Goal: Task Accomplishment & Management: Manage account settings

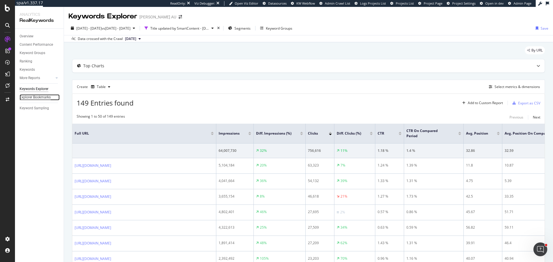
click at [36, 97] on div "Explorer Bookmarks" at bounding box center [35, 97] width 31 height 6
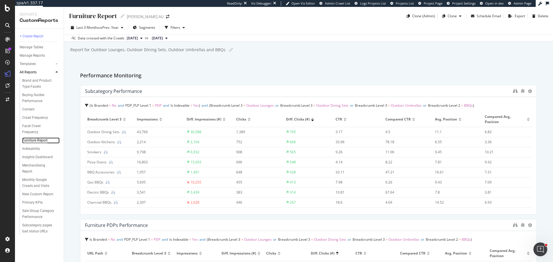
click at [40, 138] on div "Furniture Report" at bounding box center [34, 141] width 25 height 6
click at [239, 77] on div "Performance Monitoring" at bounding box center [308, 75] width 457 height 9
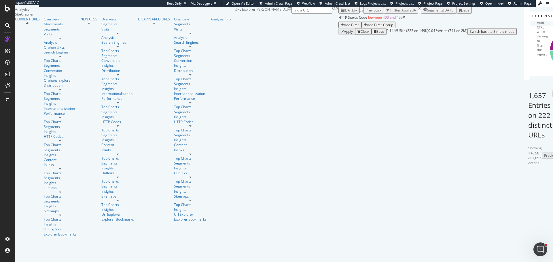
click at [383, 20] on span "400 and 499" at bounding box center [393, 17] width 20 height 5
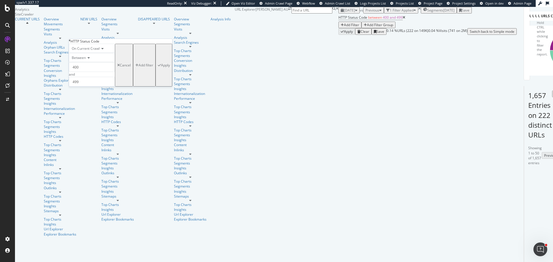
click at [84, 62] on div "Between" at bounding box center [92, 57] width 46 height 9
click at [83, 68] on span "Equal to" at bounding box center [77, 65] width 13 height 5
click at [88, 72] on input "number" at bounding box center [92, 67] width 46 height 10
type input "404"
click at [79, 77] on span "404" at bounding box center [84, 75] width 27 height 5
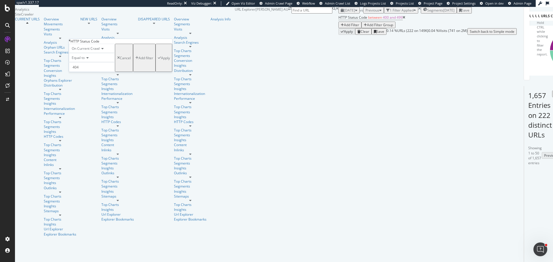
click at [161, 60] on div "Apply" at bounding box center [165, 58] width 9 height 5
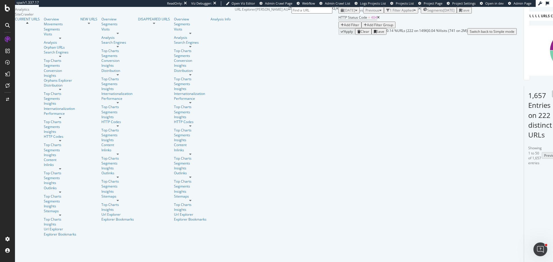
click at [461, 12] on div "button" at bounding box center [460, 10] width 3 height 3
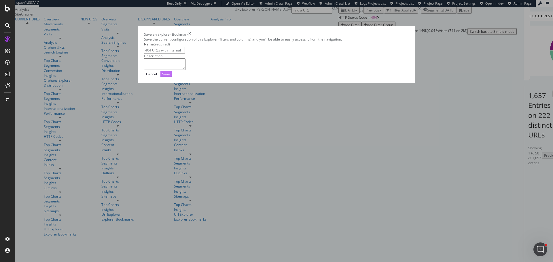
type input "404 URLs with internal inlinks"
click at [170, 77] on div "Save" at bounding box center [166, 74] width 8 height 5
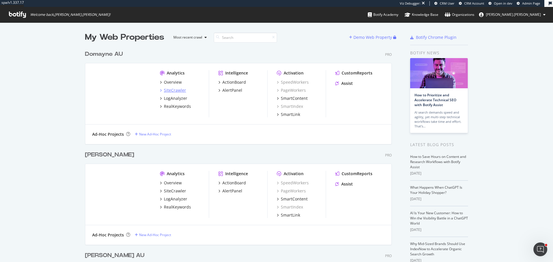
click at [177, 90] on div "SiteCrawler" at bounding box center [175, 91] width 22 height 6
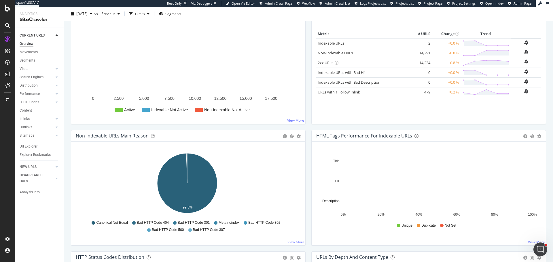
scroll to position [86, 0]
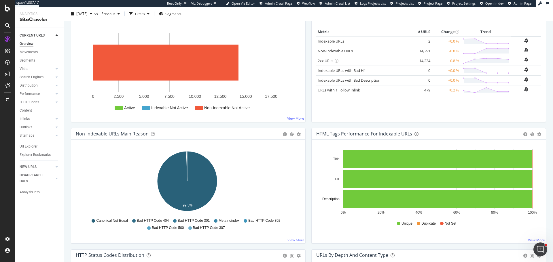
click at [211, 199] on icon "A chart." at bounding box center [187, 181] width 60 height 60
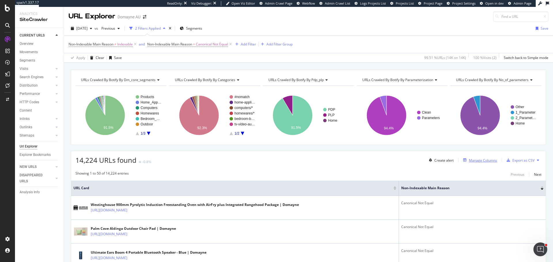
click at [467, 157] on div "Manage Columns" at bounding box center [479, 160] width 36 height 6
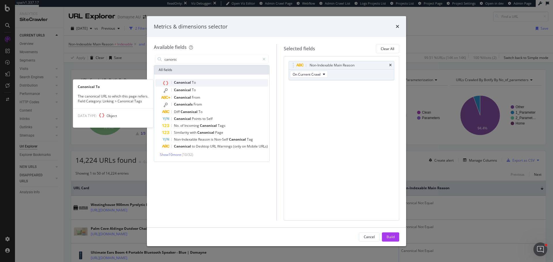
type input "canonic"
click at [182, 81] on span "Canonical" at bounding box center [183, 82] width 18 height 5
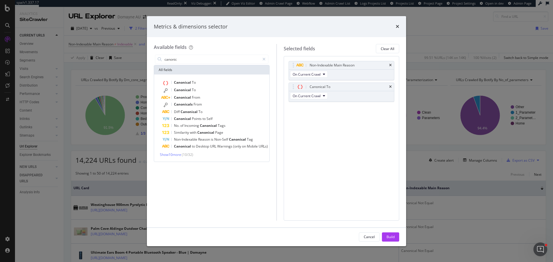
click at [389, 236] on div "Build" at bounding box center [390, 237] width 8 height 5
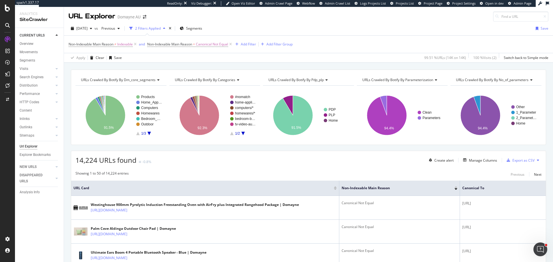
click at [311, 151] on div "14,224 URLs found -0.8% Create alert Manage Columns Export as CSV" at bounding box center [308, 158] width 474 height 14
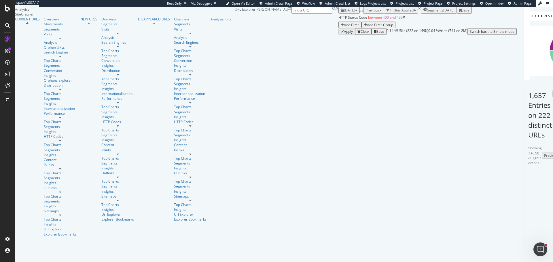
click at [383, 20] on span "400 and 499" at bounding box center [393, 17] width 20 height 5
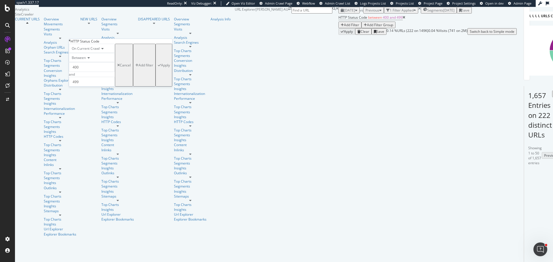
click at [90, 60] on icon at bounding box center [88, 57] width 4 height 3
click at [83, 68] on span "Equal to" at bounding box center [77, 65] width 13 height 5
click at [87, 72] on input "number" at bounding box center [92, 67] width 46 height 10
type input "301"
click at [85, 77] on span "301" at bounding box center [84, 75] width 27 height 5
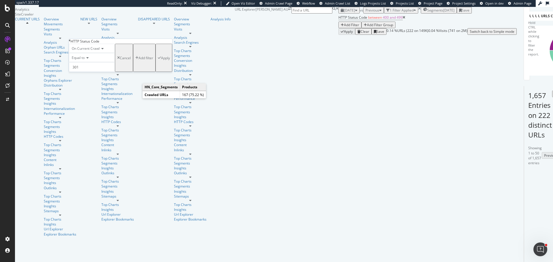
click at [138, 72] on div "On Current Crawl Equal to 301 301 Cancel Add filter Apply" at bounding box center [120, 58] width 103 height 28
click at [161, 60] on div "Apply" at bounding box center [165, 58] width 9 height 5
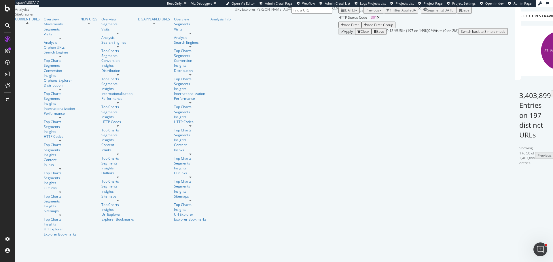
click at [469, 13] on div "Save" at bounding box center [465, 10] width 8 height 5
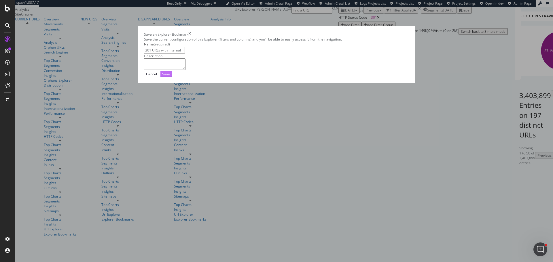
type input "301 URLs with internal inlinks"
click at [170, 77] on div "Save" at bounding box center [166, 74] width 8 height 5
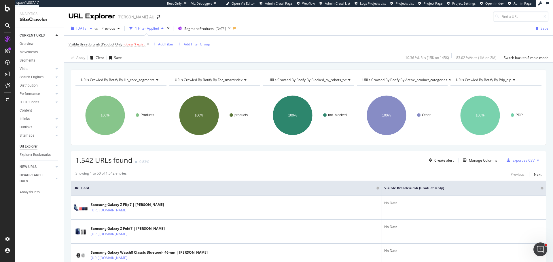
click at [88, 26] on span "[DATE]" at bounding box center [81, 28] width 11 height 5
click at [121, 48] on div "149K URLs" at bounding box center [119, 49] width 17 height 5
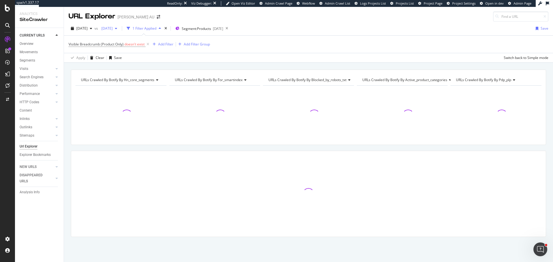
click at [117, 28] on icon "button" at bounding box center [116, 28] width 2 height 3
click at [132, 57] on div "[DATE]" at bounding box center [125, 59] width 31 height 5
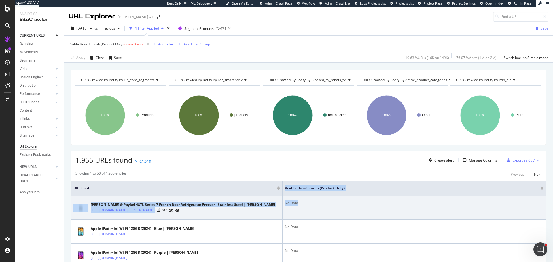
drag, startPoint x: 185, startPoint y: 192, endPoint x: 507, endPoint y: 203, distance: 322.6
drag, startPoint x: 282, startPoint y: 191, endPoint x: 434, endPoint y: 198, distance: 151.3
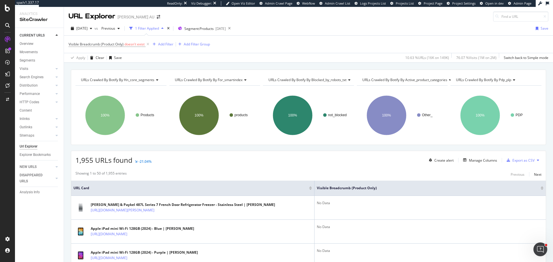
click at [291, 161] on div "1,955 URLs found -21.04% Create alert Manage Columns Export as CSV" at bounding box center [308, 158] width 474 height 14
click at [117, 44] on span "Visible Breadcrumb (Product Only)" at bounding box center [96, 44] width 55 height 5
click at [73, 45] on icon at bounding box center [72, 43] width 2 height 3
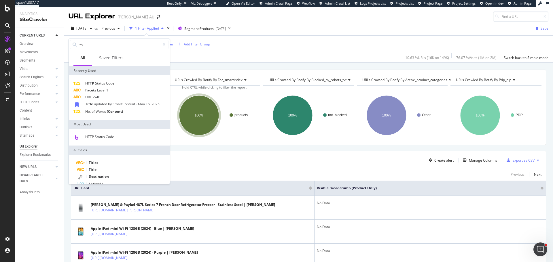
type input "t"
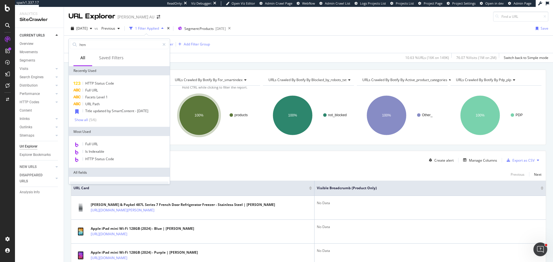
type input "html"
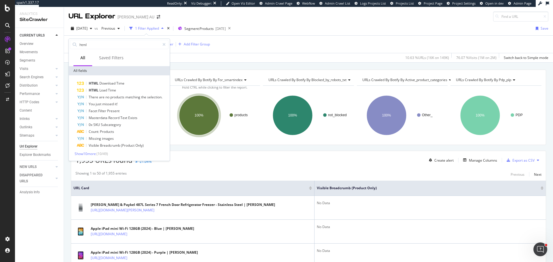
click at [267, 61] on div "Apply Clear Save 10.63 % URLs ( 16K on 149K ) 76.07 % Visits ( 1M on 2M ) Switc…" at bounding box center [308, 57] width 489 height 9
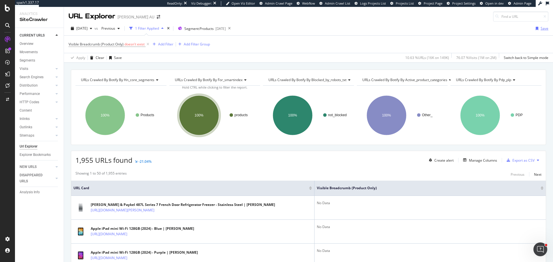
click at [540, 29] on div "Save" at bounding box center [544, 28] width 8 height 5
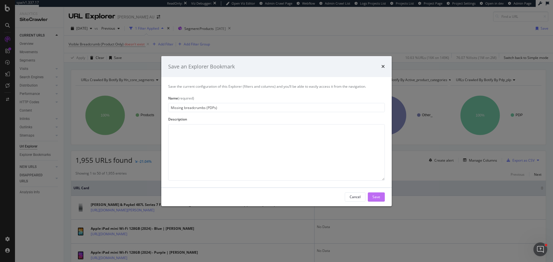
type input "Missing breadcrumbs (PDPs)"
click at [377, 197] on div "Save" at bounding box center [376, 197] width 8 height 5
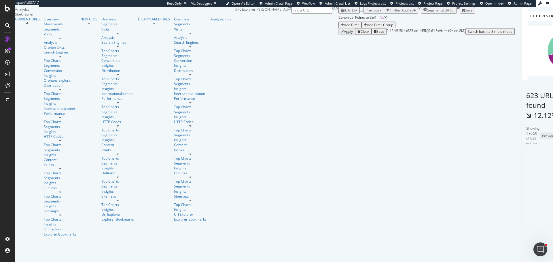
click at [344, 13] on span "[DATE]" at bounding box center [349, 10] width 11 height 5
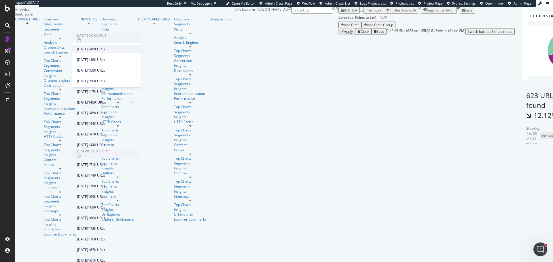
click at [88, 48] on div "[DATE]" at bounding box center [82, 49] width 11 height 5
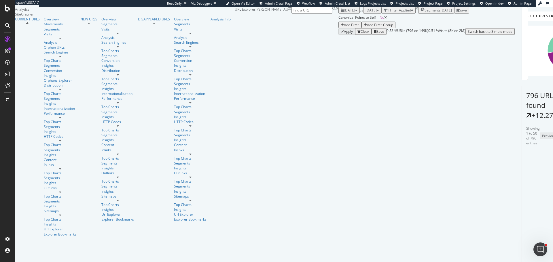
click at [365, 13] on span "[DATE]" at bounding box center [370, 10] width 11 height 5
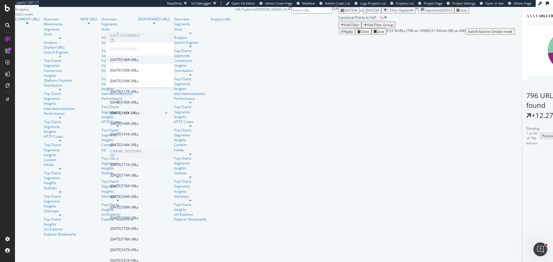
click at [121, 60] on div "[DATE]" at bounding box center [115, 59] width 11 height 5
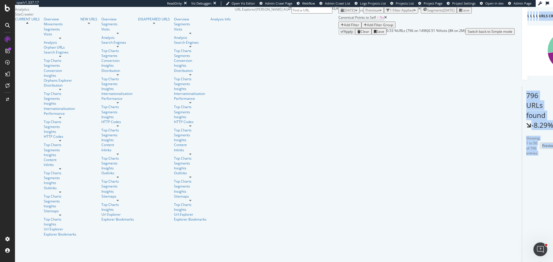
drag, startPoint x: 187, startPoint y: 187, endPoint x: 552, endPoint y: 194, distance: 365.9
click at [514, 35] on div "URL Explorer [PERSON_NAME] AU [DATE] vs Previous 1 Filter Applied Segments [DAT…" at bounding box center [375, 21] width 280 height 28
drag, startPoint x: 285, startPoint y: 193, endPoint x: 504, endPoint y: 200, distance: 219.7
click at [344, 27] on div "Add Filter" at bounding box center [351, 24] width 15 height 5
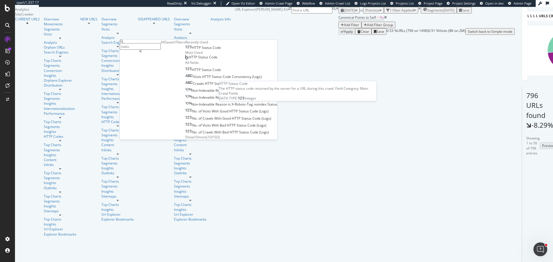
type input "statu"
click at [201, 50] on span "Status" at bounding box center [206, 47] width 11 height 5
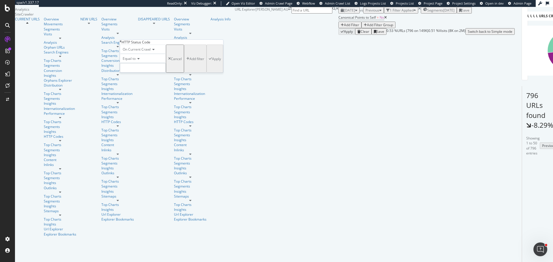
click at [134, 73] on input "number" at bounding box center [143, 68] width 46 height 10
click at [134, 78] on span "200" at bounding box center [131, 75] width 20 height 5
type input "200"
click at [212, 61] on div "Apply" at bounding box center [216, 58] width 9 height 5
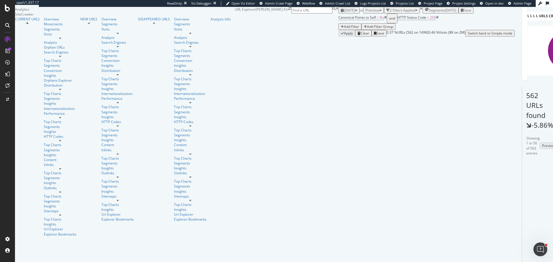
click at [436, 19] on icon at bounding box center [437, 17] width 3 height 3
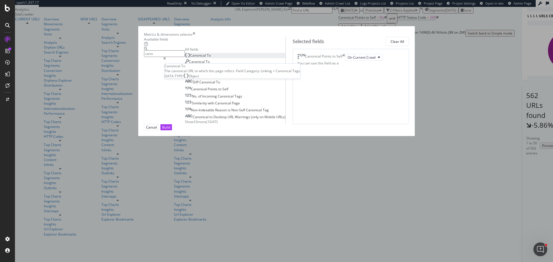
type input "cano"
click at [190, 58] on span "Canonical" at bounding box center [198, 55] width 17 height 5
click at [345, 61] on icon "times" at bounding box center [343, 57] width 3 height 7
click at [170, 130] on div "Build" at bounding box center [166, 127] width 8 height 5
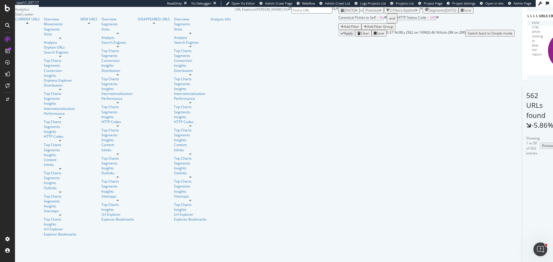
click at [471, 13] on div "Save" at bounding box center [467, 10] width 8 height 5
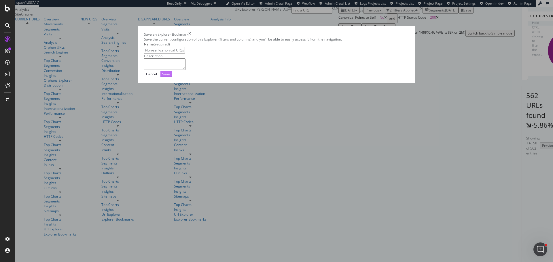
type input "Non-self-canonical URLs"
click at [170, 77] on div "Save" at bounding box center [166, 73] width 8 height 5
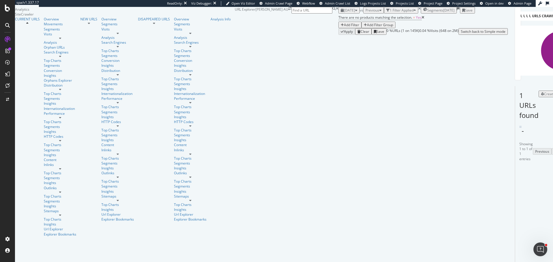
click at [341, 13] on div "[DATE]" at bounding box center [349, 10] width 17 height 5
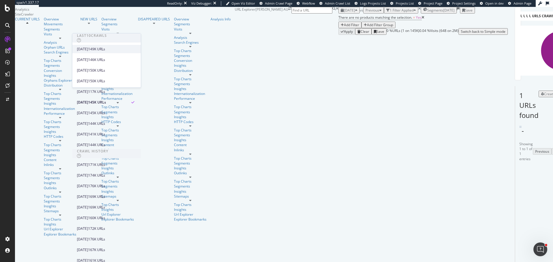
click at [94, 52] on div "[DATE] 149K URLs" at bounding box center [106, 49] width 69 height 8
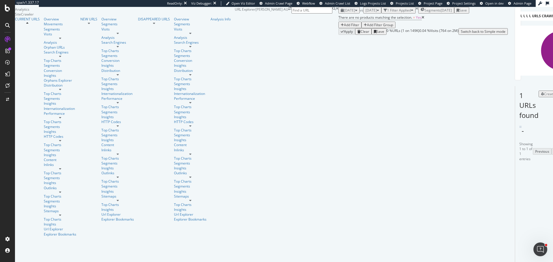
click at [365, 13] on span "[DATE]" at bounding box center [370, 10] width 11 height 5
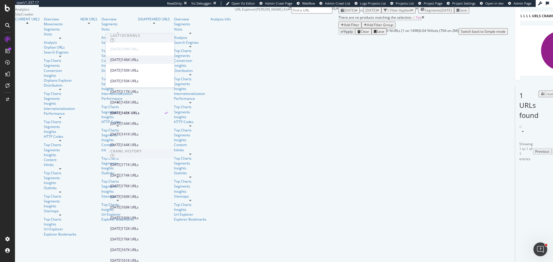
click at [121, 59] on div "[DATE]" at bounding box center [115, 59] width 11 height 5
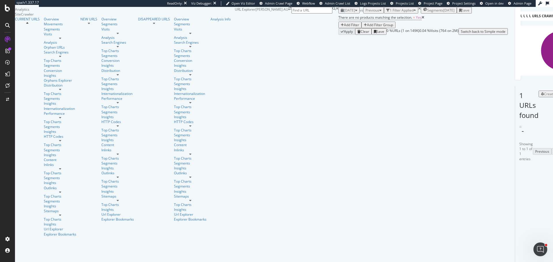
click at [469, 13] on div "Save" at bounding box center [465, 10] width 8 height 5
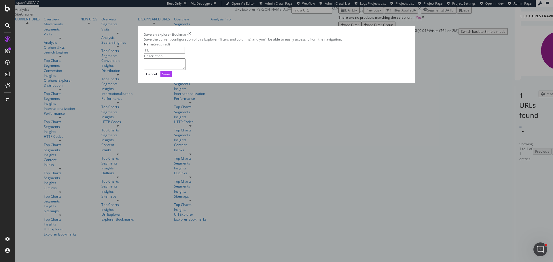
type input "P"
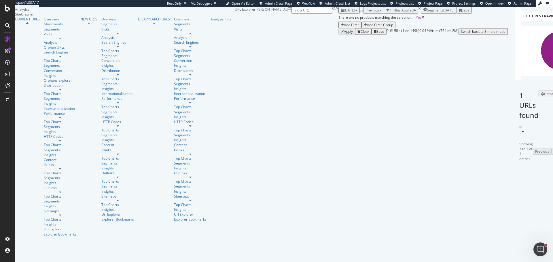
click at [469, 13] on div "Save" at bounding box center [465, 10] width 8 height 5
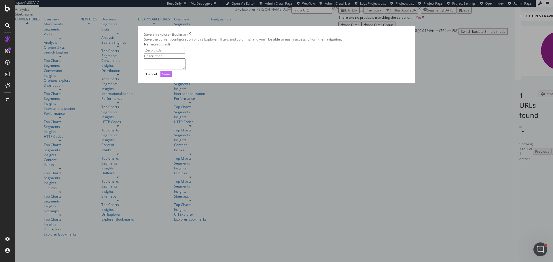
type input "Zero SKUs"
click at [170, 77] on div "Save" at bounding box center [166, 74] width 8 height 5
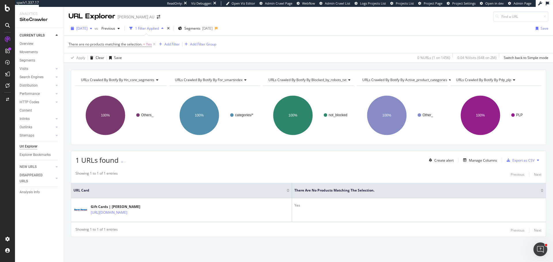
click at [94, 31] on div "[DATE]" at bounding box center [82, 28] width 26 height 9
click at [97, 50] on div "[DATE]" at bounding box center [92, 49] width 31 height 5
